Goal: Task Accomplishment & Management: Manage account settings

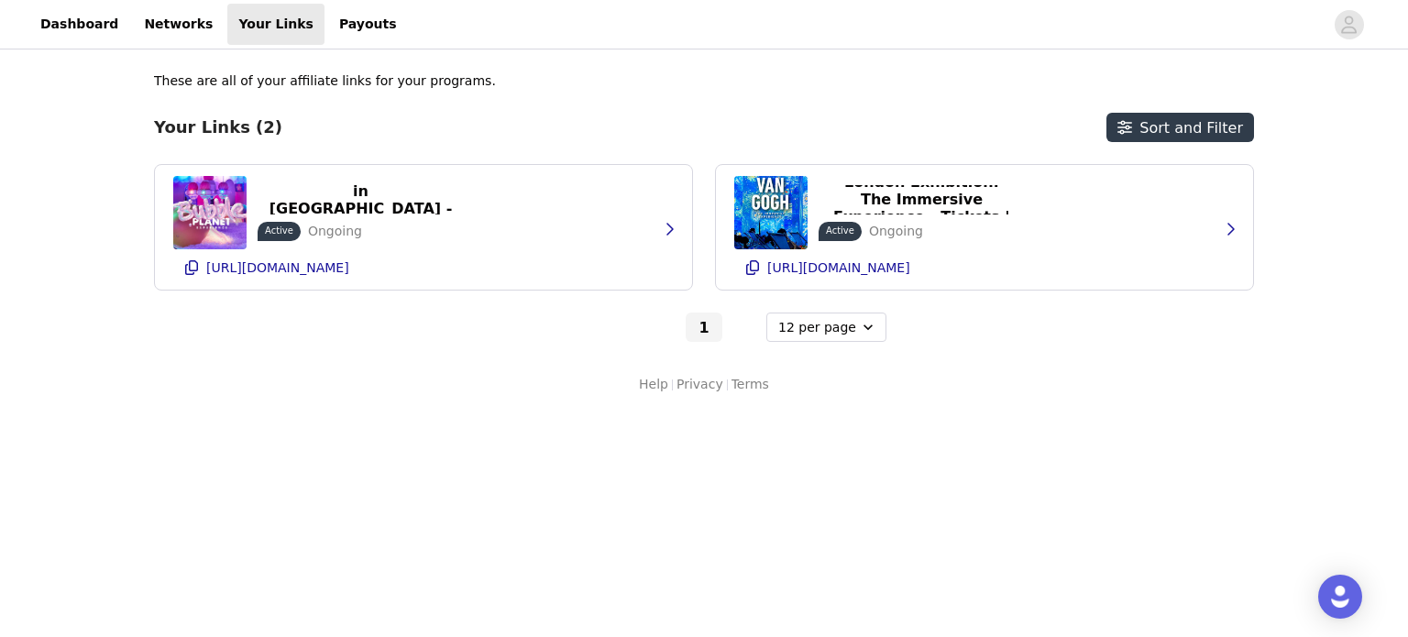
select select "12"
click at [53, 28] on link "Dashboard" at bounding box center [79, 24] width 100 height 41
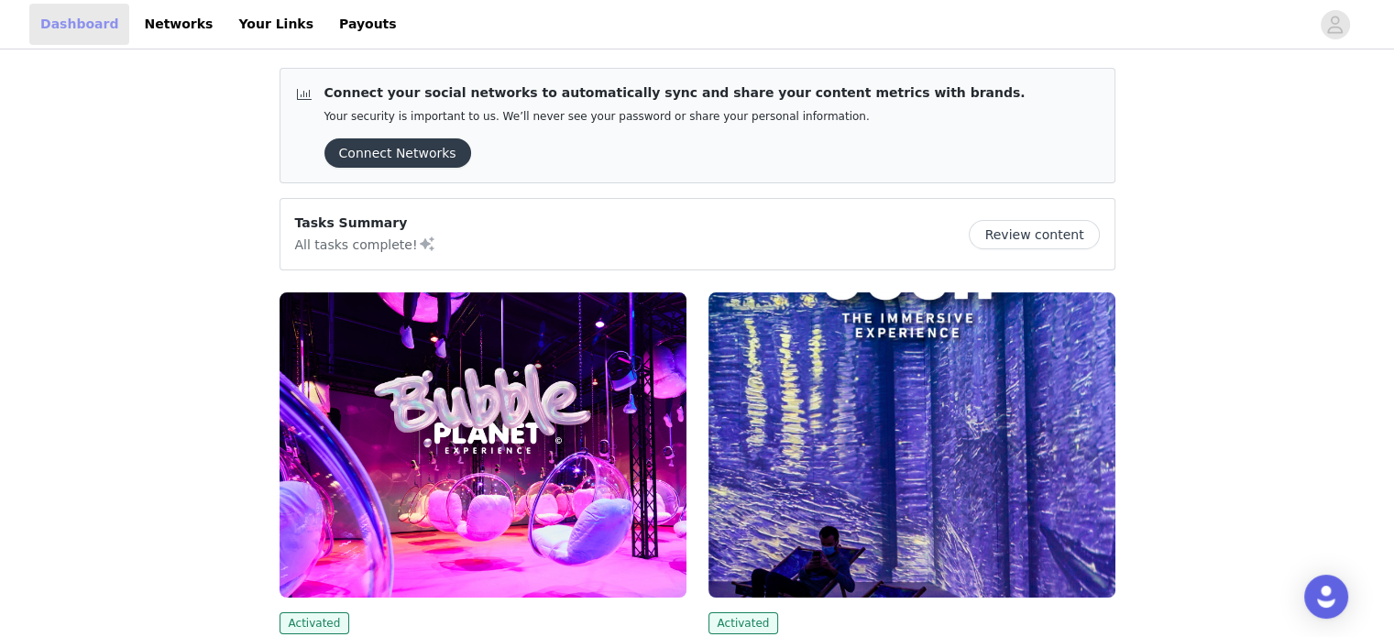
scroll to position [252, 0]
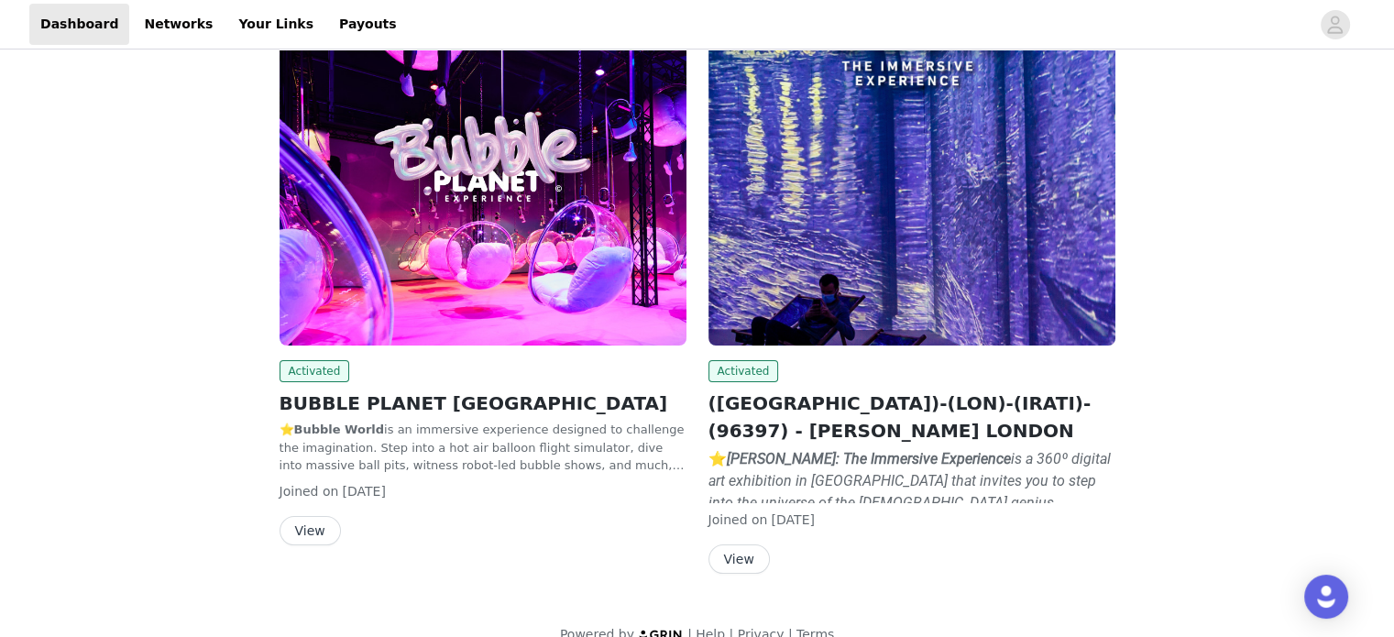
click at [588, 213] on img at bounding box center [483, 192] width 407 height 305
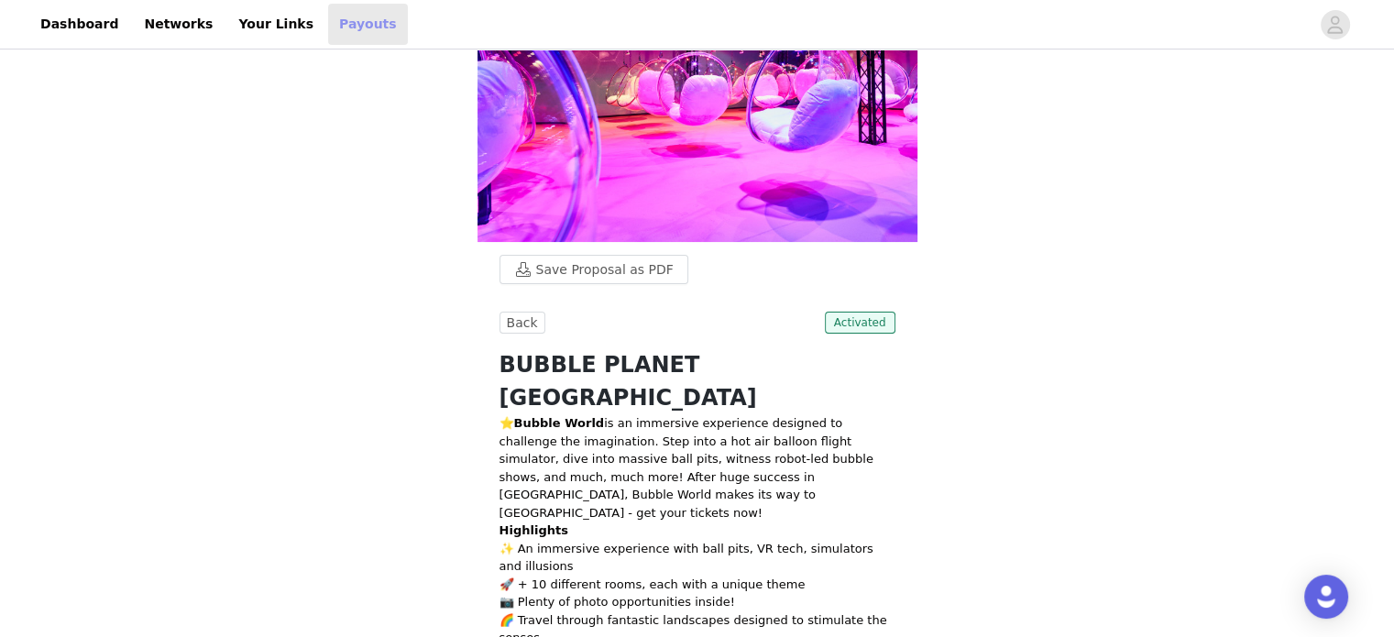
scroll to position [249, 0]
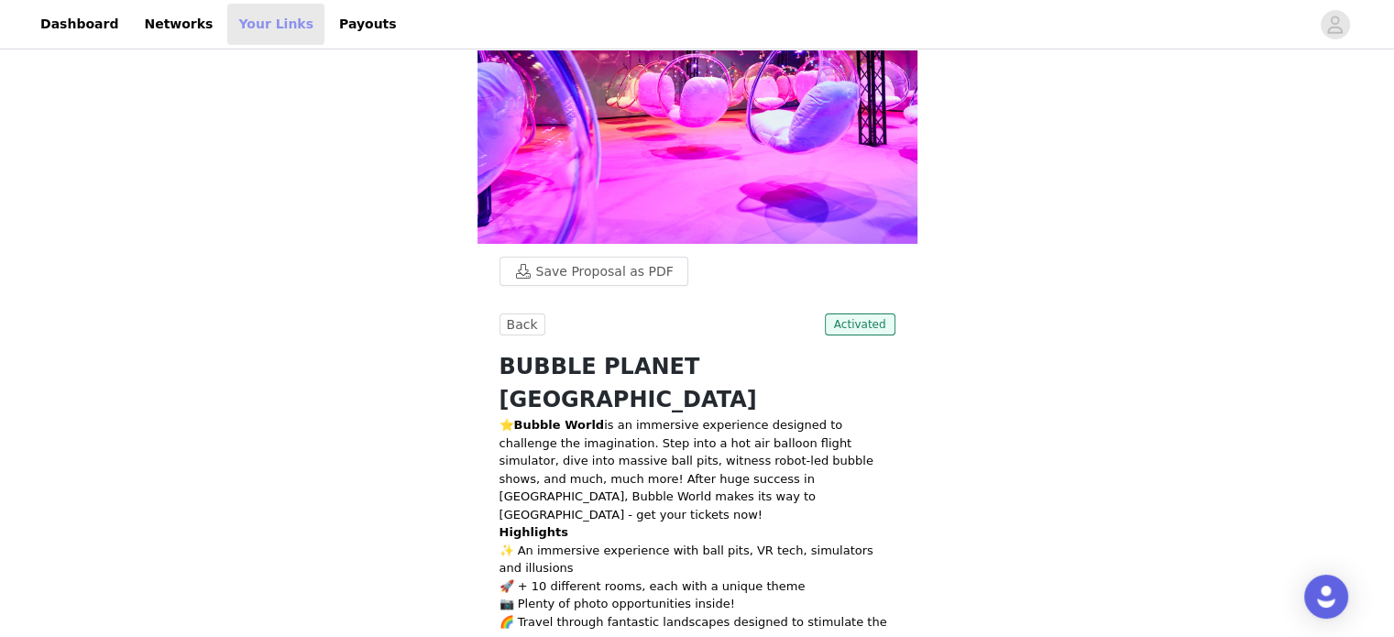
click at [239, 21] on link "Your Links" at bounding box center [275, 24] width 97 height 41
select select "12"
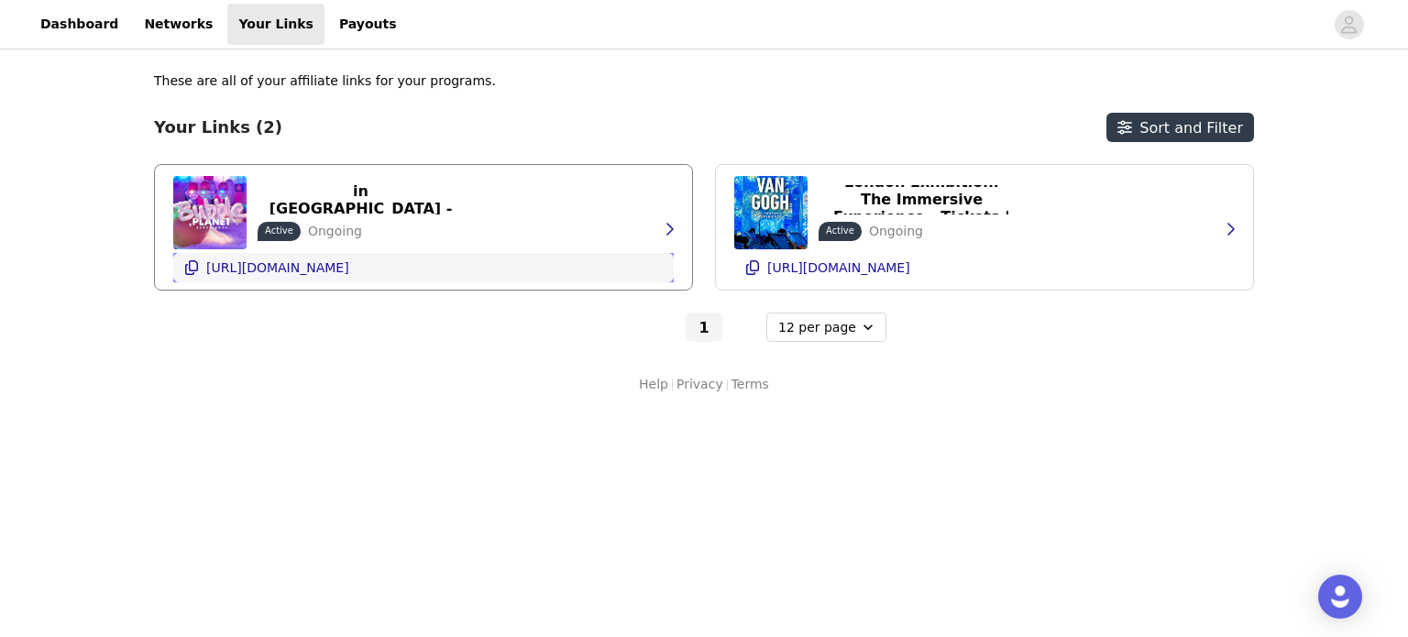
click at [349, 265] on p "[URL][DOMAIN_NAME]" at bounding box center [277, 267] width 143 height 15
